Goal: Task Accomplishment & Management: Manage account settings

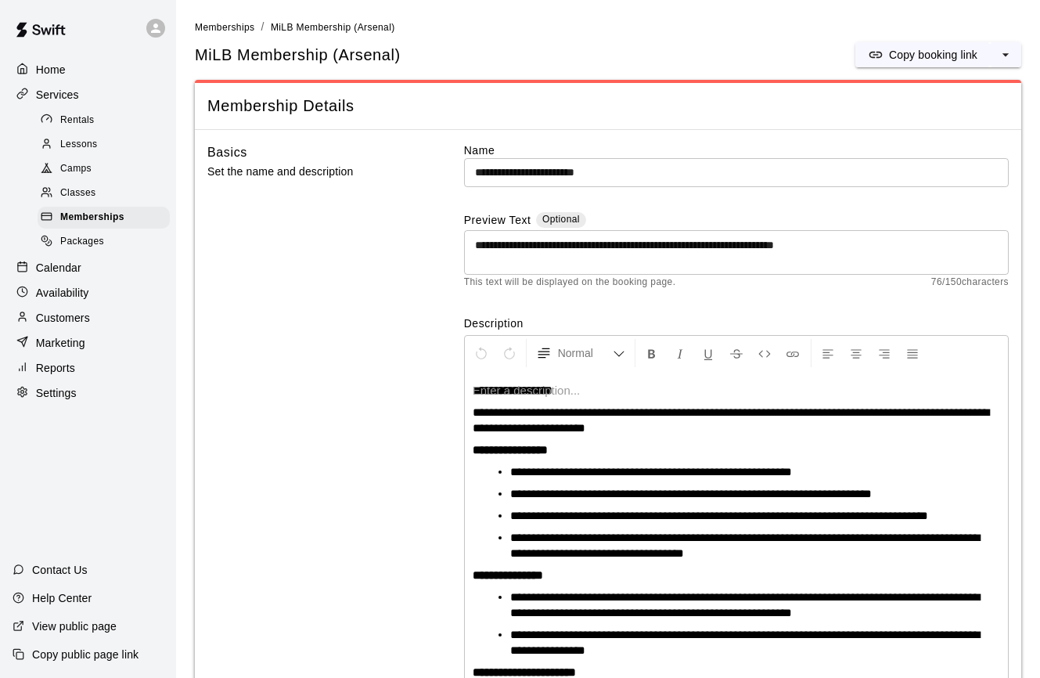
scroll to position [209, 0]
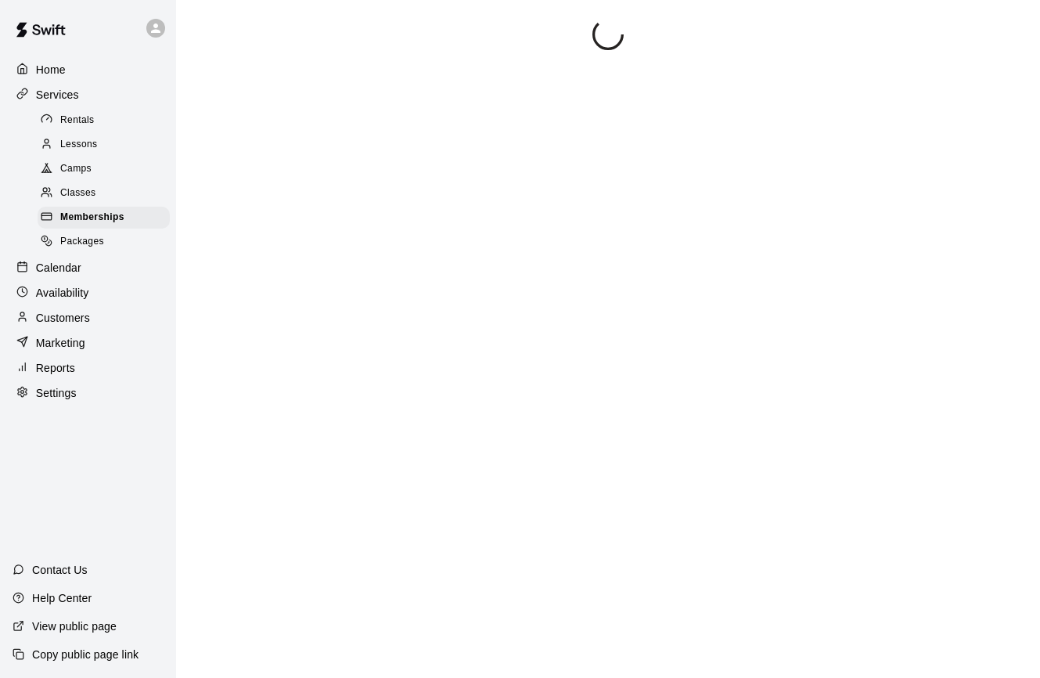
scroll to position [209, 0]
